Goal: Browse casually: Explore the website without a specific task or goal

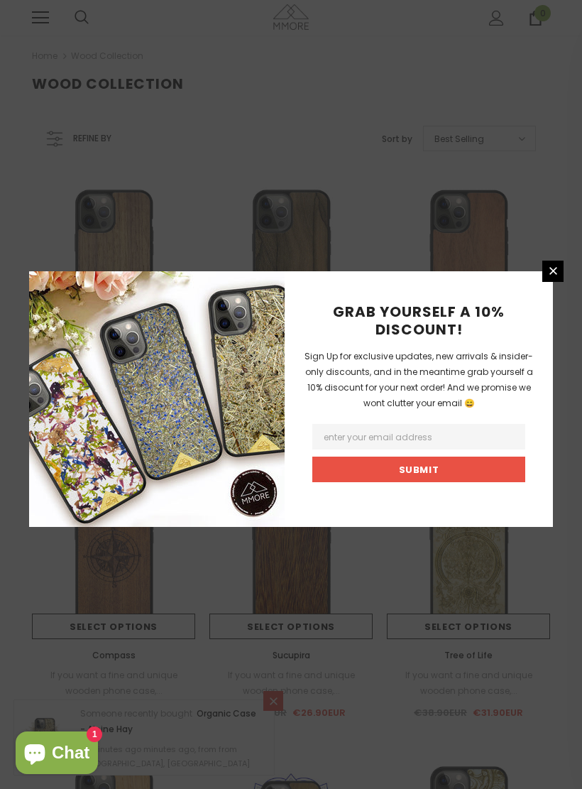
click at [550, 280] on link at bounding box center [553, 271] width 21 height 21
